Goal: Transaction & Acquisition: Purchase product/service

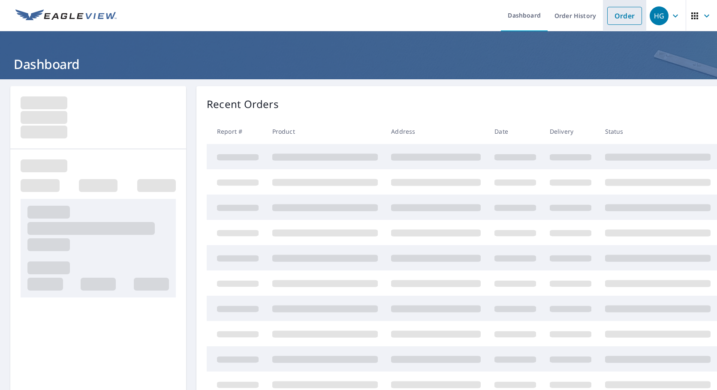
click at [609, 13] on link "Order" at bounding box center [624, 16] width 35 height 18
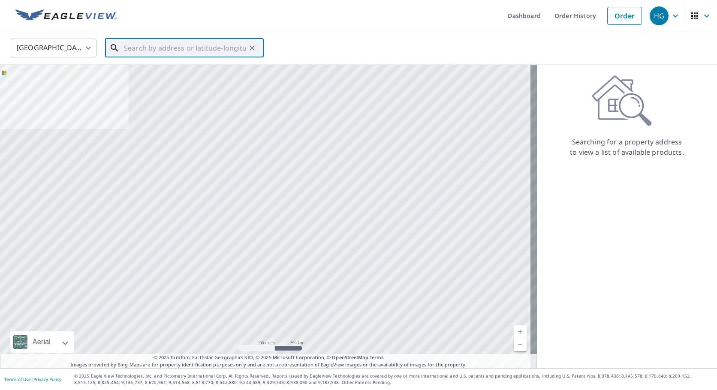
click at [192, 57] on input "text" at bounding box center [185, 48] width 122 height 24
paste input "703 Palm Ave Holly Hill 32117"
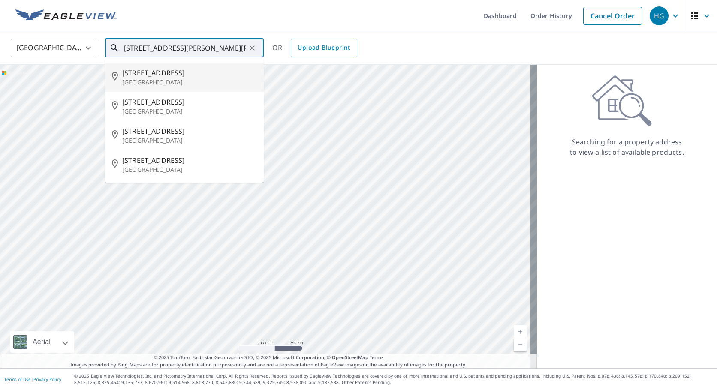
click at [192, 69] on span "[STREET_ADDRESS]" at bounding box center [189, 73] width 135 height 10
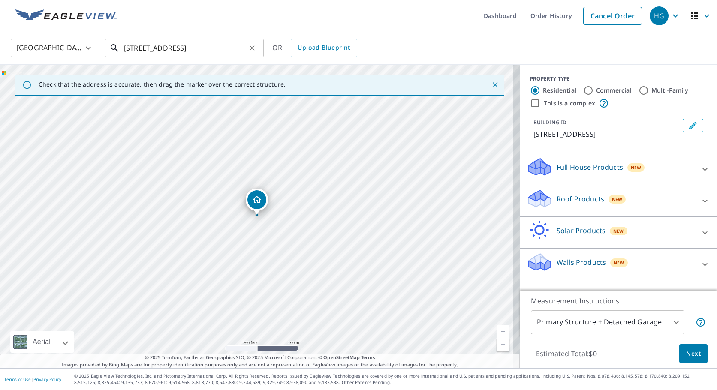
click at [221, 49] on input "[STREET_ADDRESS]" at bounding box center [185, 48] width 122 height 24
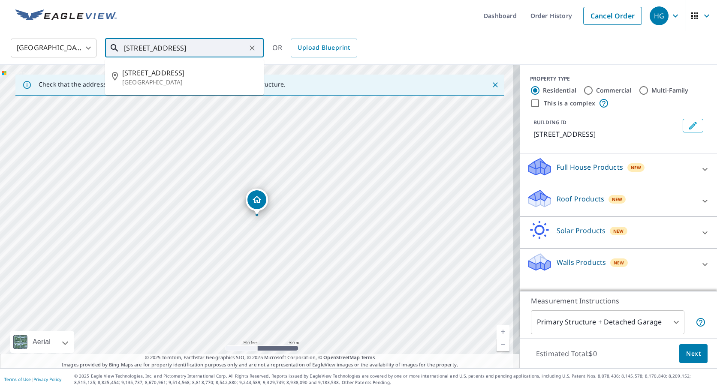
paste input "Holly Hill"
type input "[STREET_ADDRESS]"
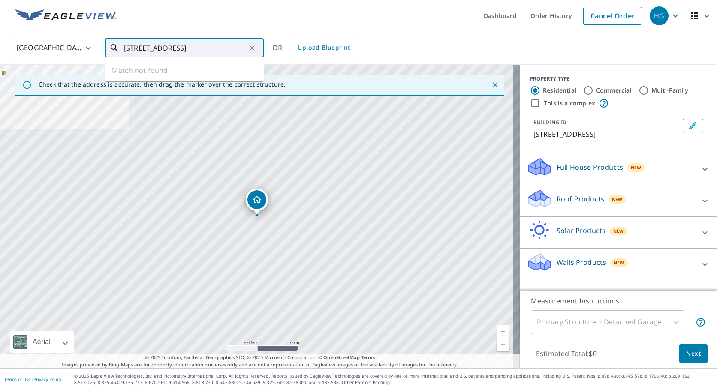
click at [222, 46] on input "[STREET_ADDRESS]" at bounding box center [185, 48] width 122 height 24
click at [167, 47] on input "[STREET_ADDRESS]" at bounding box center [185, 48] width 122 height 24
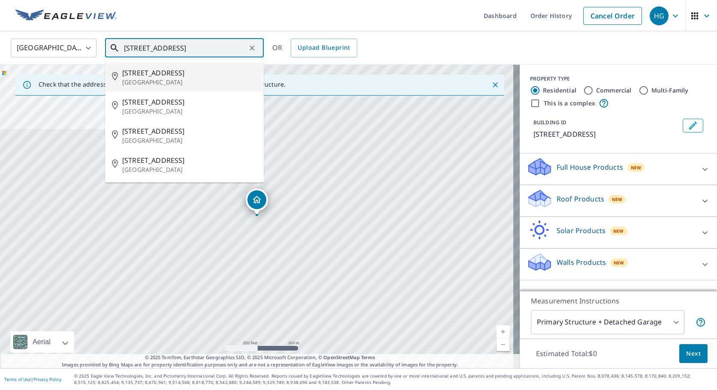
click at [210, 78] on p "[GEOGRAPHIC_DATA]" at bounding box center [189, 82] width 135 height 9
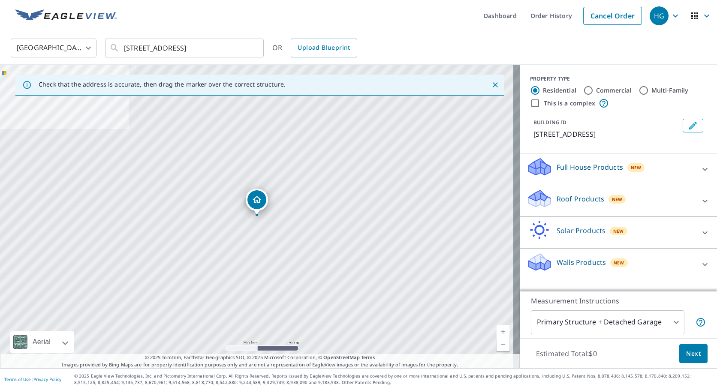
type input "[STREET_ADDRESS]"
click at [579, 198] on p "Roof Products" at bounding box center [580, 199] width 48 height 10
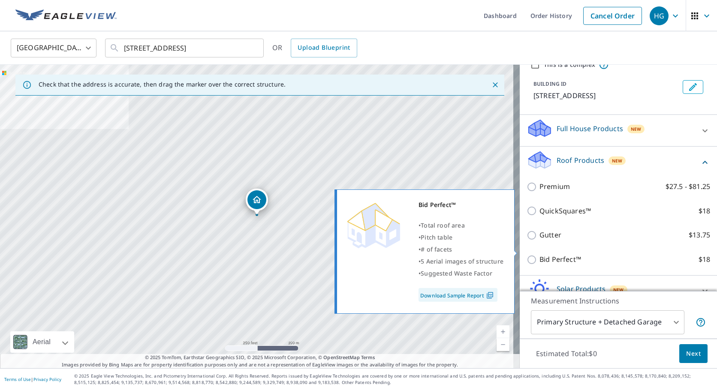
scroll to position [87, 0]
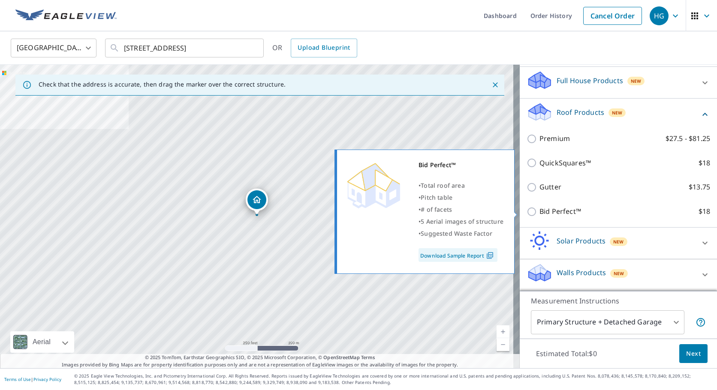
click at [554, 215] on p "Bid Perfect™" at bounding box center [560, 211] width 42 height 11
click at [539, 215] on input "Bid Perfect™ $18" at bounding box center [532, 212] width 13 height 10
checkbox input "true"
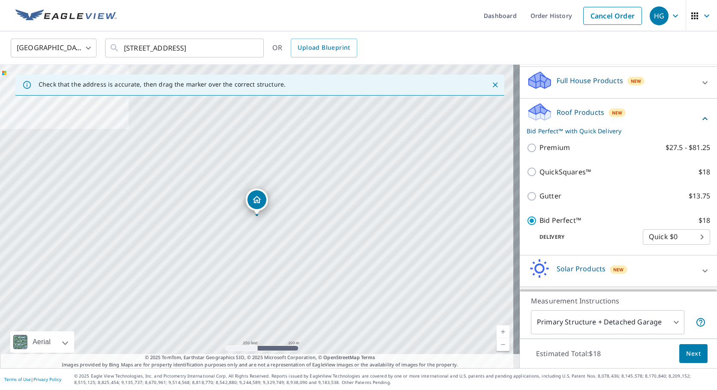
click at [686, 353] on span "Next" at bounding box center [693, 353] width 15 height 11
